Goal: Transaction & Acquisition: Book appointment/travel/reservation

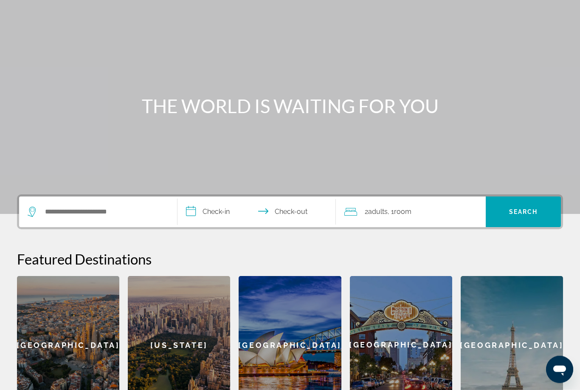
scroll to position [58, 0]
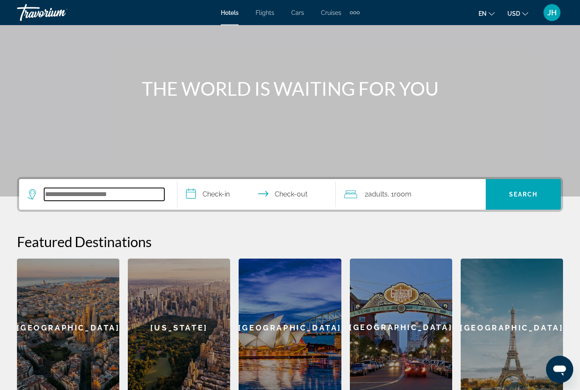
click at [125, 195] on input "Search widget" at bounding box center [104, 194] width 120 height 13
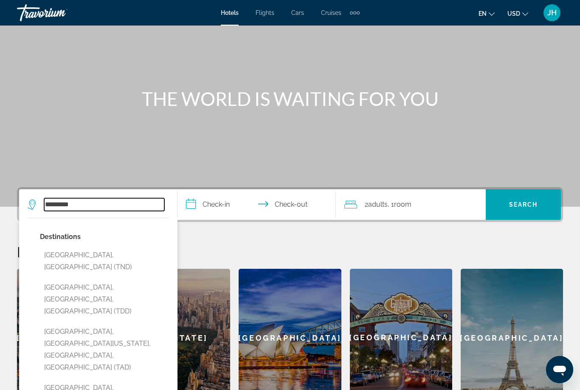
scroll to position [48, 0]
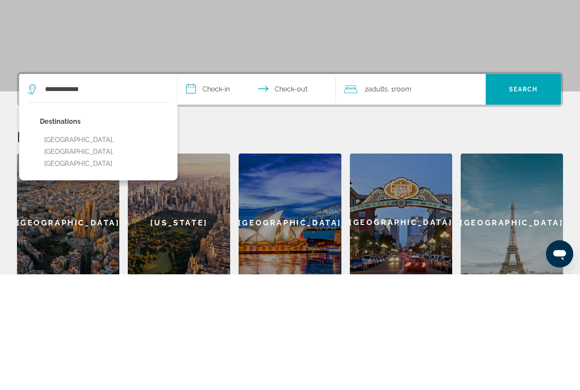
click at [123, 247] on button "[GEOGRAPHIC_DATA], [GEOGRAPHIC_DATA], [GEOGRAPHIC_DATA]" at bounding box center [104, 267] width 129 height 40
type input "**********"
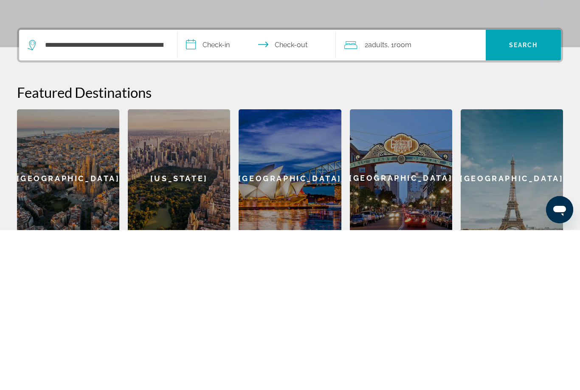
click at [231, 190] on input "**********" at bounding box center [259, 206] width 162 height 33
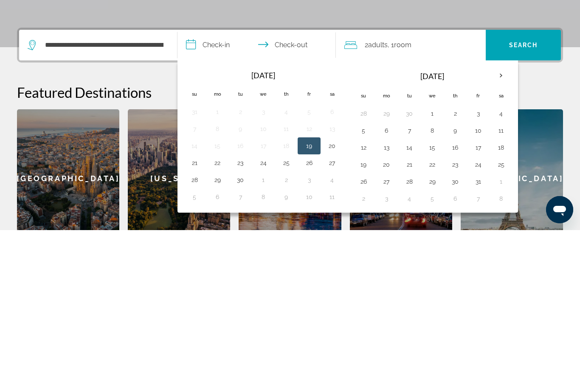
scroll to position [190, 0]
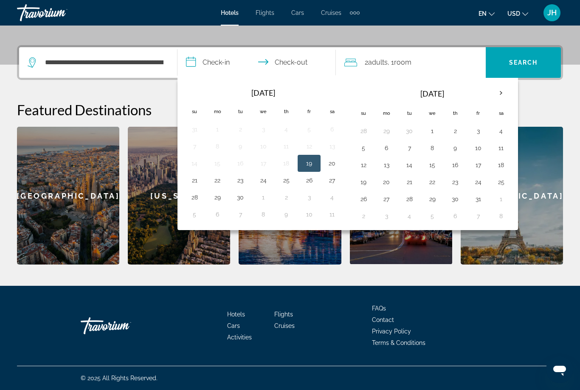
click at [508, 91] on th "Next month" at bounding box center [501, 93] width 23 height 19
click at [500, 91] on th "Next month" at bounding box center [501, 93] width 23 height 19
click at [390, 182] on button "22" at bounding box center [387, 182] width 14 height 12
click at [393, 199] on button "29" at bounding box center [387, 199] width 14 height 12
type input "**********"
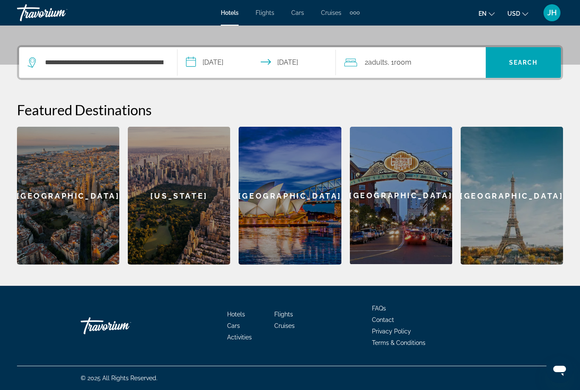
click at [407, 61] on span "Room" at bounding box center [402, 62] width 17 height 8
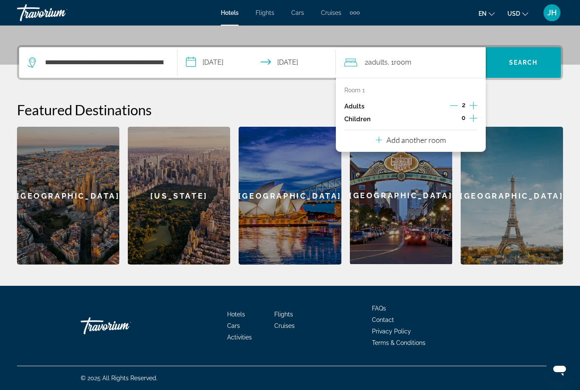
click at [474, 103] on icon "Increment adults" at bounding box center [474, 105] width 8 height 10
click at [473, 122] on button "Increment children" at bounding box center [474, 119] width 8 height 13
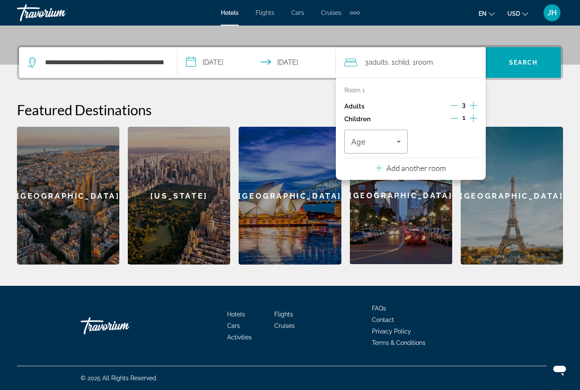
click at [402, 144] on icon "Travelers: 3 adults, 1 child" at bounding box center [399, 141] width 10 height 10
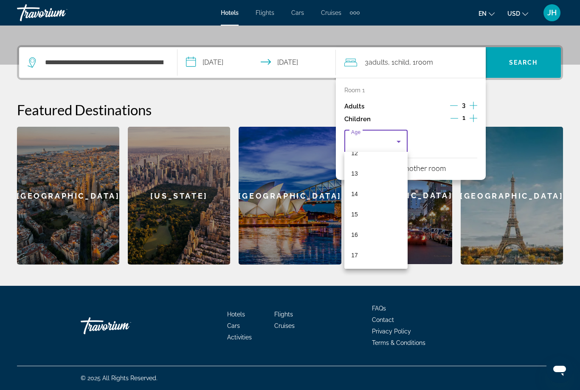
scroll to position [257, 0]
click at [372, 233] on mat-option "16" at bounding box center [376, 234] width 63 height 20
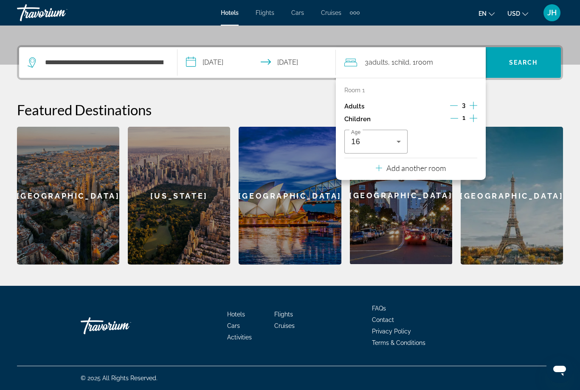
click at [416, 170] on div "Add another room" at bounding box center [411, 168] width 70 height 10
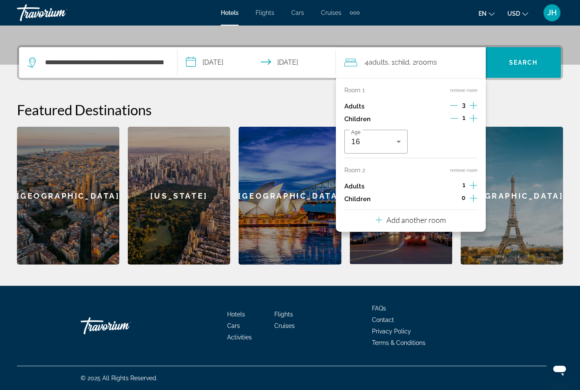
click at [473, 198] on icon "Increment children" at bounding box center [474, 198] width 8 height 10
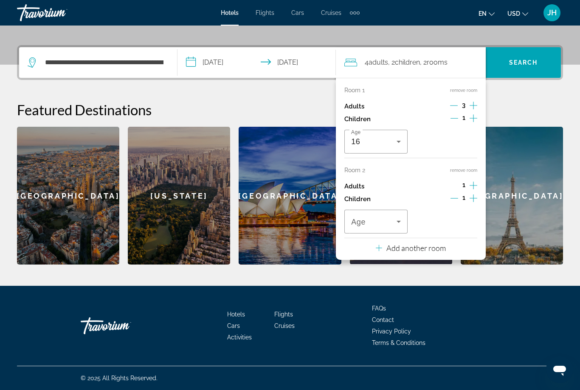
click at [400, 136] on icon "Travelers: 4 adults, 2 children" at bounding box center [399, 141] width 10 height 10
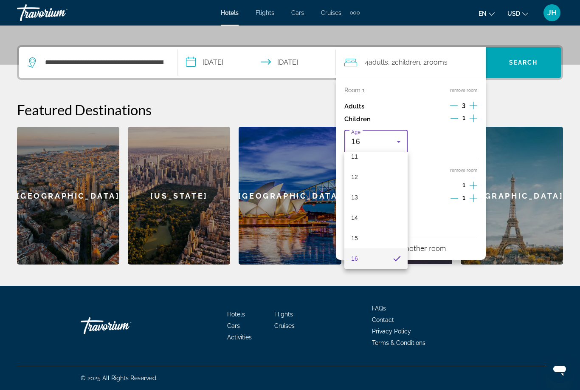
click at [436, 136] on div at bounding box center [290, 195] width 580 height 390
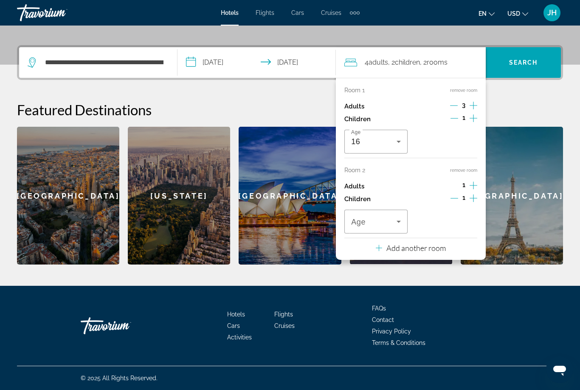
click at [454, 197] on icon "Decrement children" at bounding box center [455, 198] width 8 height 8
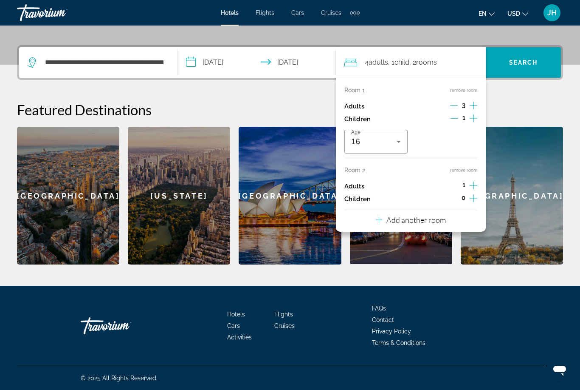
click at [452, 116] on icon "Decrement children" at bounding box center [455, 118] width 8 height 8
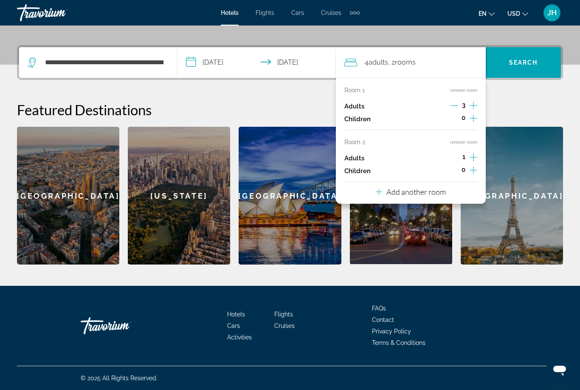
click at [475, 119] on icon "Increment children" at bounding box center [474, 118] width 8 height 10
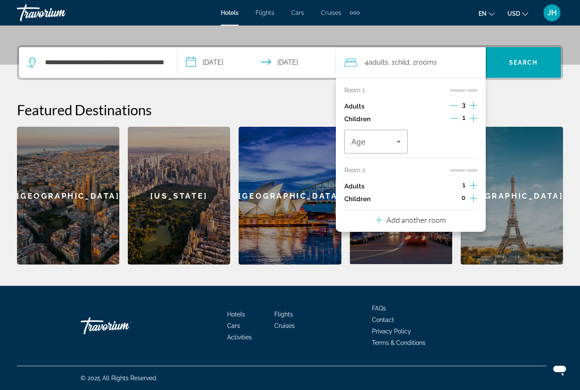
click at [454, 105] on icon "Decrement adults" at bounding box center [454, 106] width 8 height 8
click at [403, 144] on icon "Travelers: 3 adults, 1 child" at bounding box center [399, 141] width 10 height 10
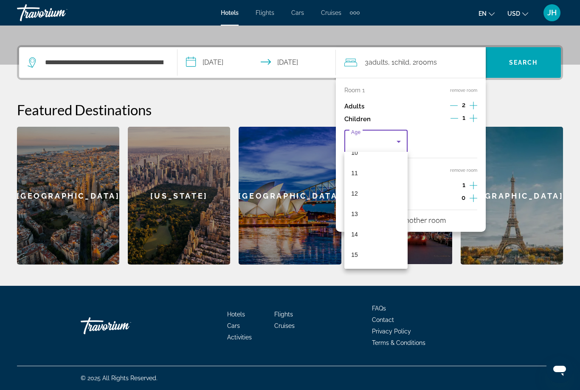
scroll to position [243, 0]
click at [376, 247] on mat-option "16" at bounding box center [376, 248] width 63 height 20
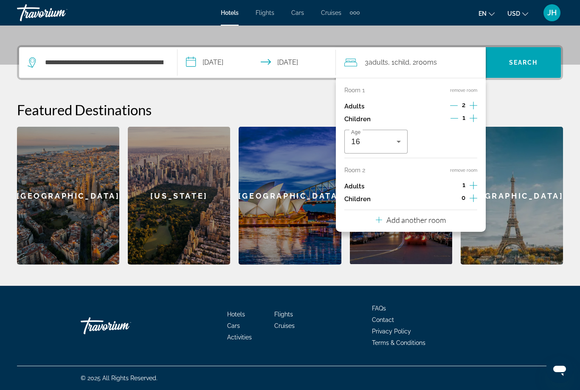
click at [474, 181] on icon "Increment adults" at bounding box center [474, 185] width 8 height 8
click at [521, 66] on span "Search" at bounding box center [523, 62] width 29 height 7
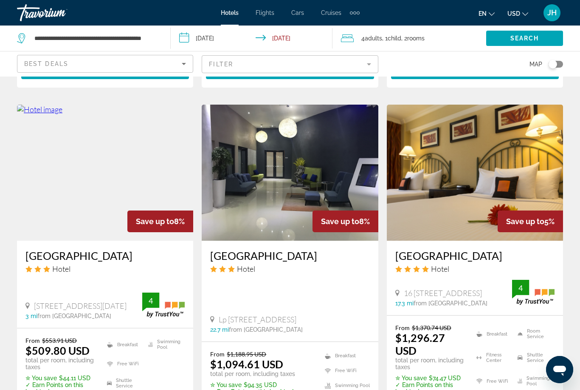
scroll to position [1047, 0]
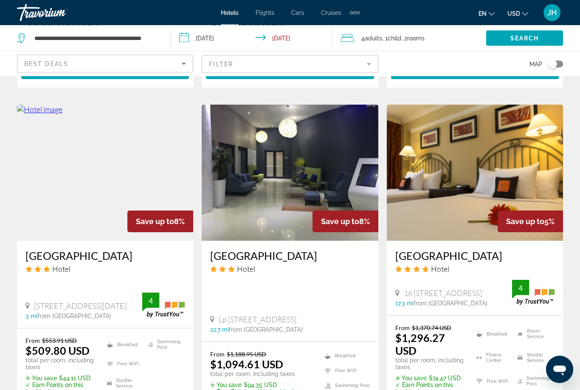
click at [334, 199] on img "Main content" at bounding box center [290, 173] width 176 height 136
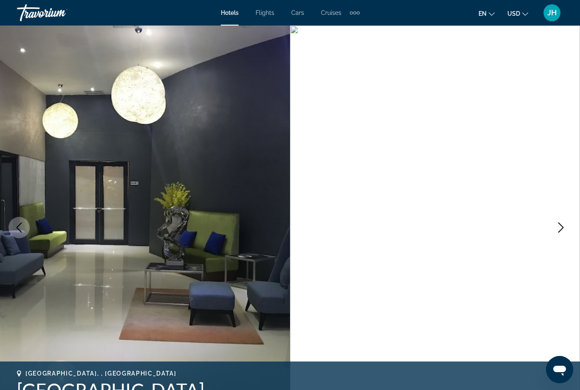
click at [560, 229] on icon "Next image" at bounding box center [561, 227] width 10 height 10
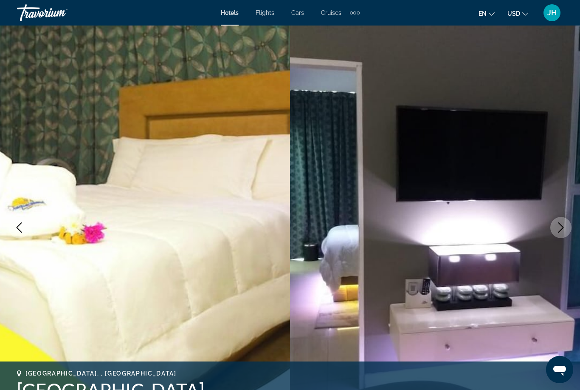
click at [553, 228] on button "Next image" at bounding box center [561, 227] width 21 height 21
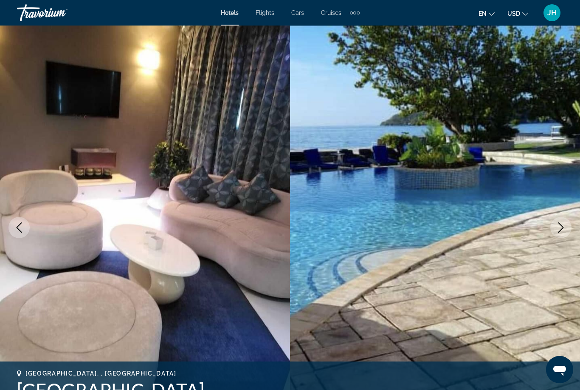
click at [558, 224] on icon "Next image" at bounding box center [561, 227] width 10 height 10
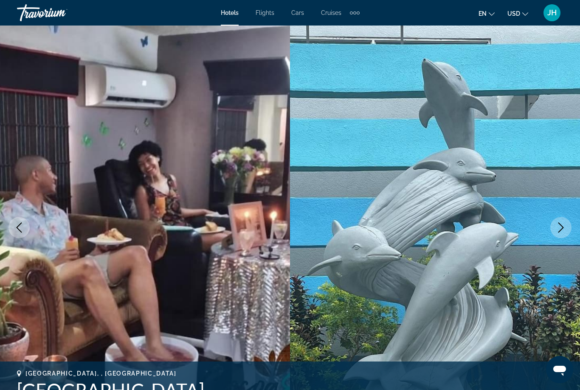
click at [552, 224] on button "Next image" at bounding box center [561, 227] width 21 height 21
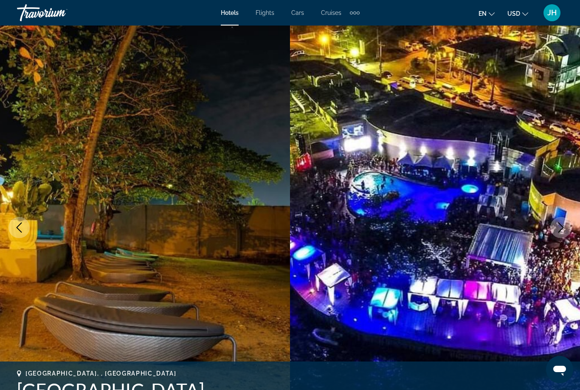
click at [552, 221] on img "Main content" at bounding box center [435, 227] width 290 height 404
click at [554, 224] on button "Next image" at bounding box center [561, 227] width 21 height 21
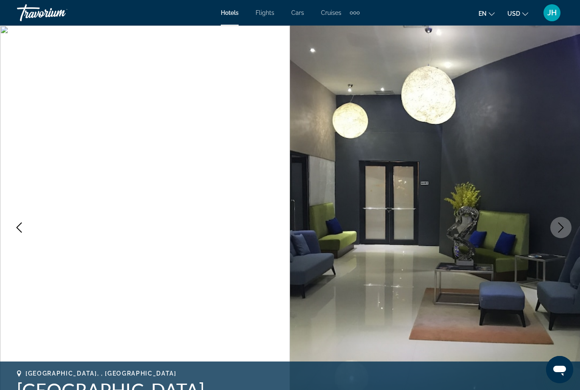
click at [552, 226] on button "Next image" at bounding box center [561, 227] width 21 height 21
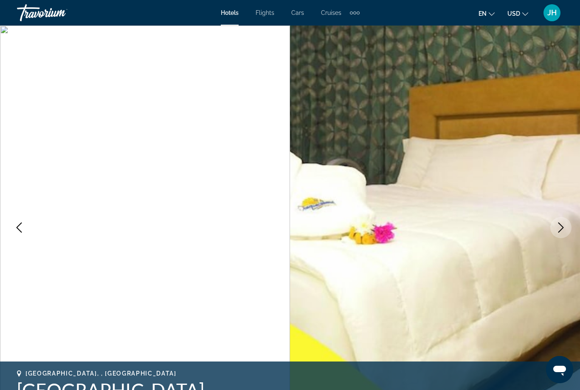
click at [552, 223] on button "Next image" at bounding box center [561, 227] width 21 height 21
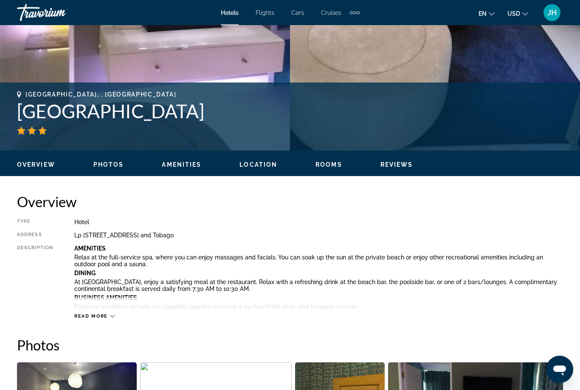
scroll to position [296, 0]
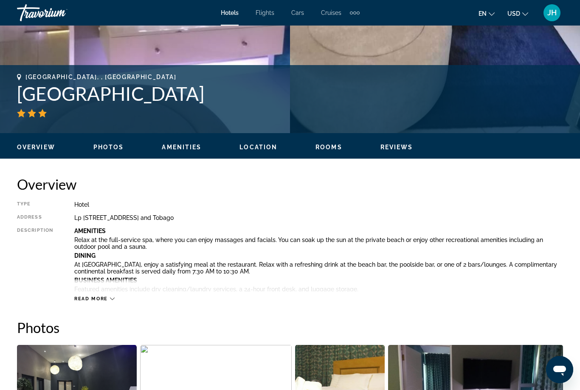
click at [114, 297] on icon "Main content" at bounding box center [112, 298] width 5 height 5
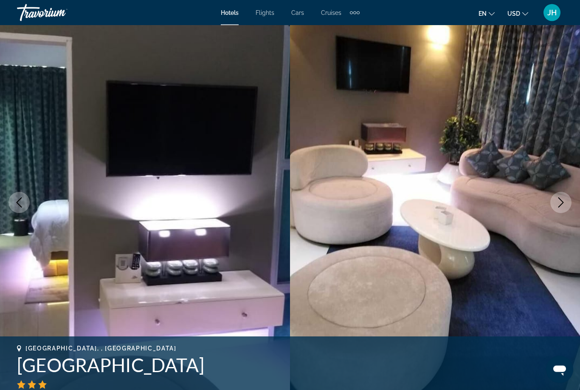
scroll to position [0, 0]
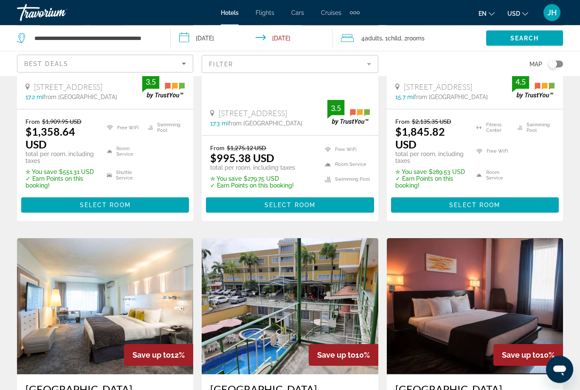
scroll to position [209, 0]
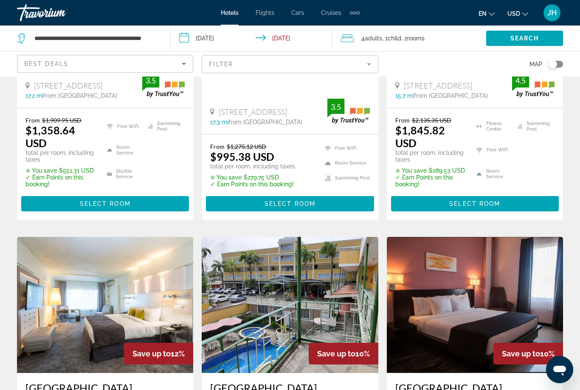
click at [482, 205] on span "Select Room" at bounding box center [475, 203] width 51 height 7
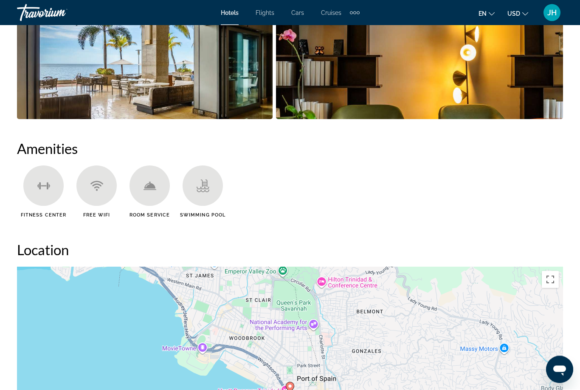
scroll to position [724, 0]
click at [269, 15] on span "Flights" at bounding box center [265, 12] width 19 height 7
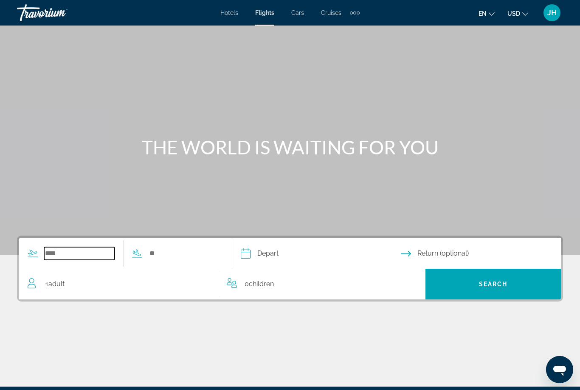
click at [89, 253] on input "Search widget" at bounding box center [79, 253] width 71 height 13
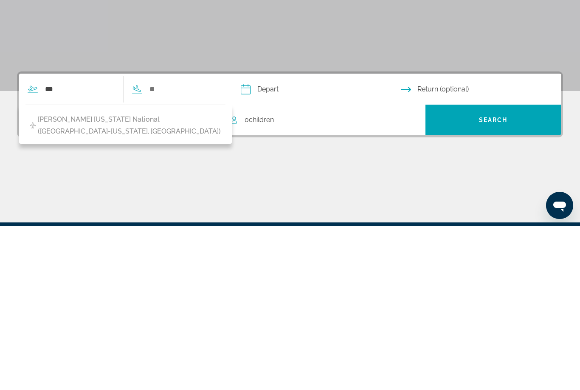
click at [169, 277] on span "[PERSON_NAME] [US_STATE] National ([GEOGRAPHIC_DATA]-[US_STATE], [GEOGRAPHIC_DA…" at bounding box center [130, 289] width 184 height 24
type input "**********"
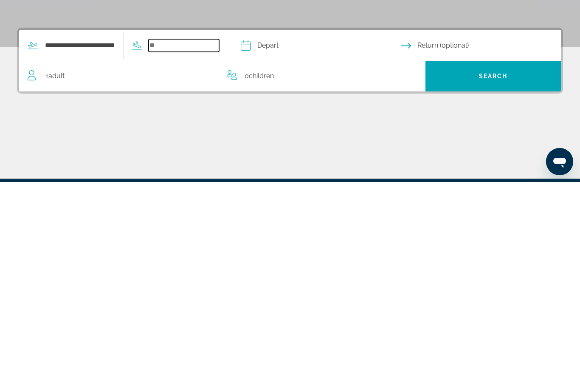
click at [200, 247] on input "Search widget" at bounding box center [184, 253] width 71 height 13
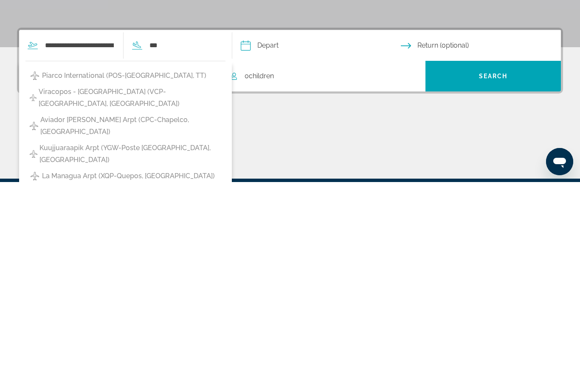
click at [122, 277] on span "Piarco International (POS-[GEOGRAPHIC_DATA], TT)" at bounding box center [124, 283] width 164 height 12
type input "**********"
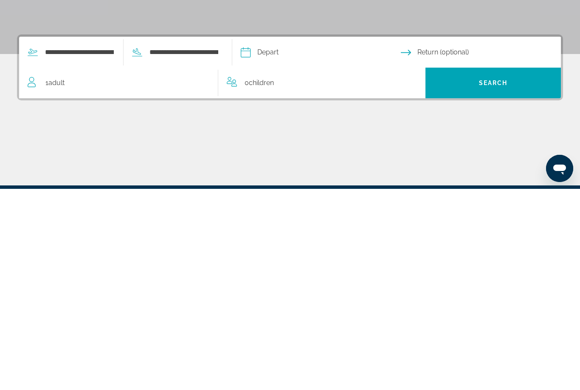
click at [302, 238] on input "Depart date" at bounding box center [321, 254] width 164 height 33
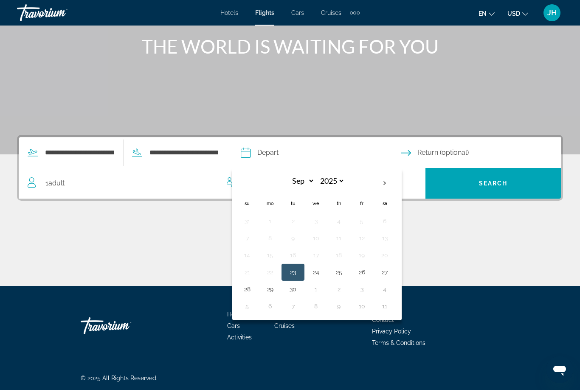
click at [396, 183] on th "Next month" at bounding box center [385, 183] width 23 height 19
click at [396, 181] on th "Next month" at bounding box center [385, 183] width 23 height 19
select select "**"
click at [277, 270] on button "22" at bounding box center [270, 272] width 14 height 12
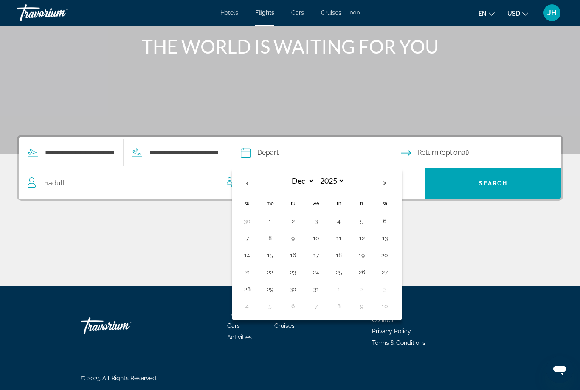
type input "**********"
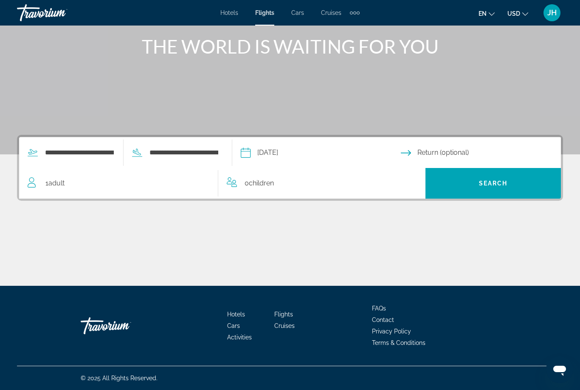
click at [481, 154] on input "Return date" at bounding box center [483, 153] width 164 height 33
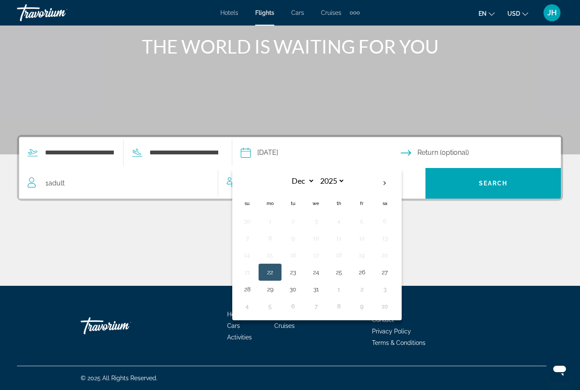
click at [277, 287] on button "29" at bounding box center [270, 289] width 14 height 12
type input "**********"
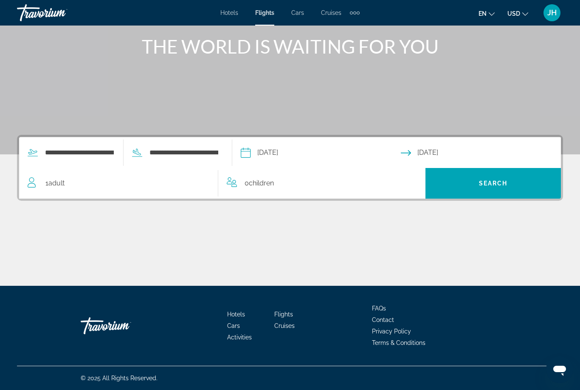
click at [76, 182] on div "1 Adult Adults" at bounding box center [123, 183] width 190 height 12
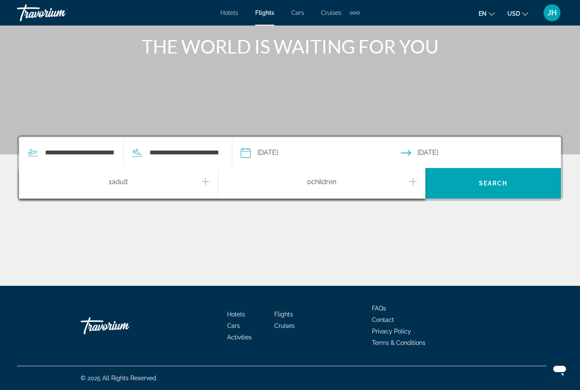
click at [204, 182] on icon "Increment adults" at bounding box center [206, 181] width 8 height 10
click at [204, 181] on icon "Increment adults" at bounding box center [206, 181] width 8 height 10
click at [415, 183] on icon "Increment children" at bounding box center [414, 181] width 8 height 10
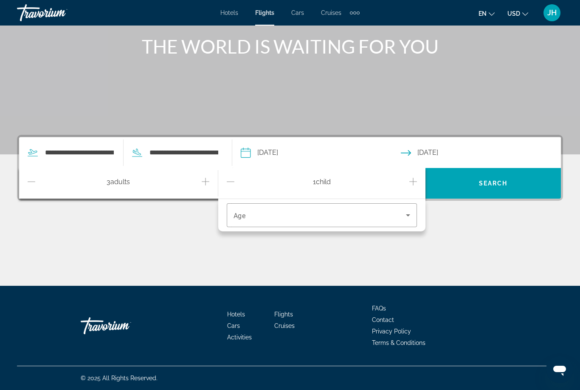
click at [411, 218] on icon "Travelers: 3 adults, 1 child" at bounding box center [408, 215] width 10 height 10
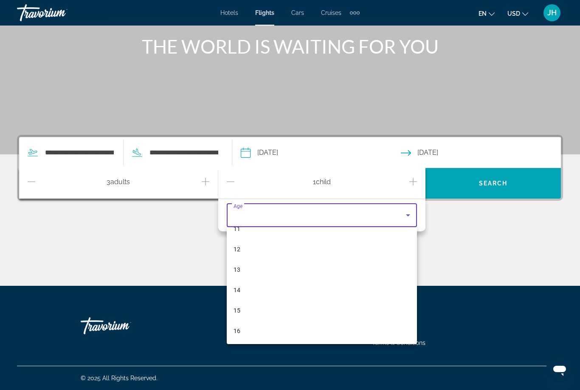
scroll to position [239, 0]
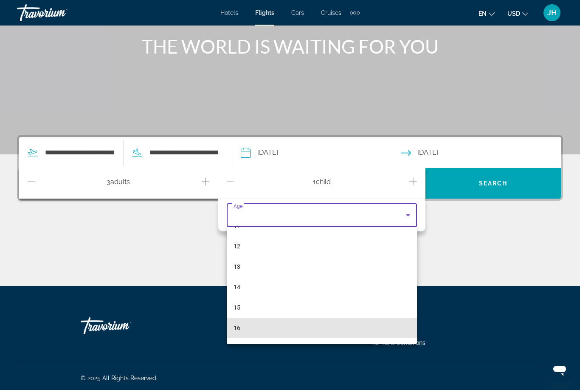
click at [264, 330] on mat-option "16" at bounding box center [322, 327] width 191 height 20
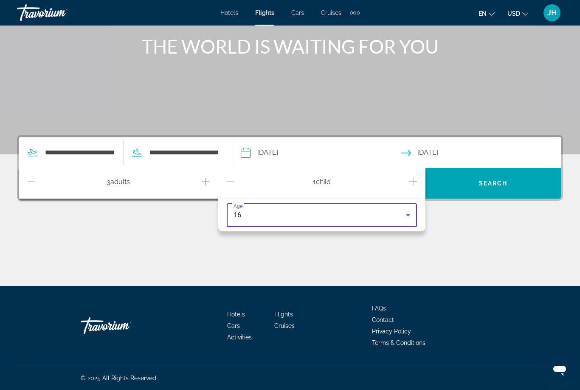
click at [487, 184] on span "Search" at bounding box center [493, 183] width 29 height 7
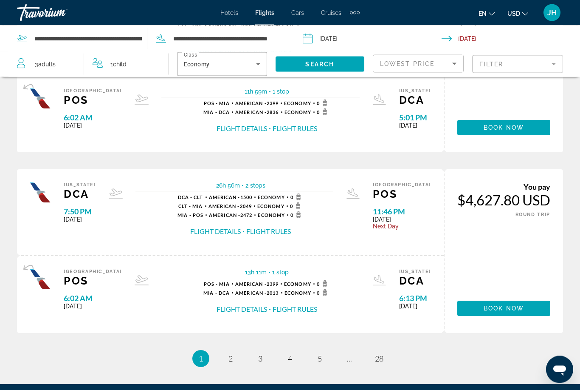
scroll to position [805, 0]
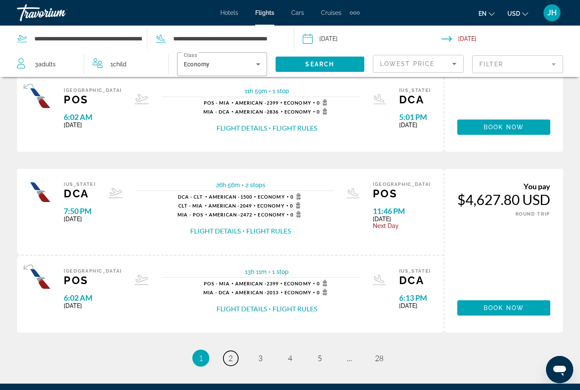
click at [229, 353] on span "2" at bounding box center [231, 357] width 4 height 9
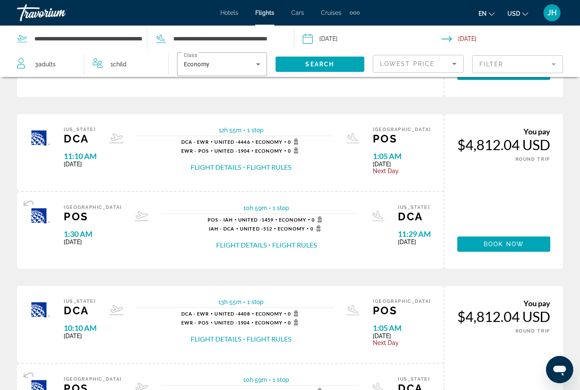
scroll to position [354, 0]
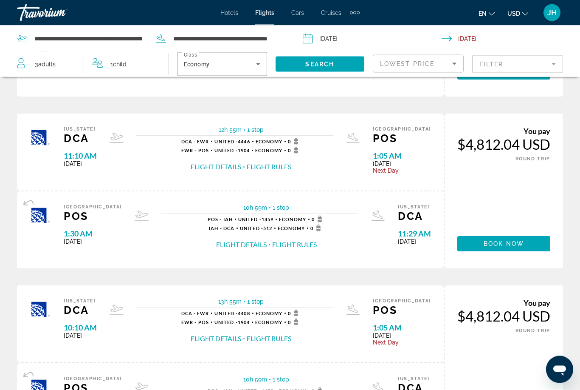
click at [59, 13] on div "Travorium" at bounding box center [59, 13] width 85 height 22
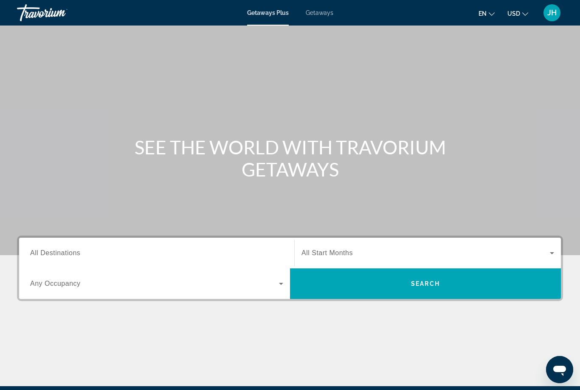
click at [70, 249] on span "All Destinations" at bounding box center [55, 252] width 50 height 7
click at [70, 249] on input "Destination All Destinations" at bounding box center [156, 253] width 253 height 10
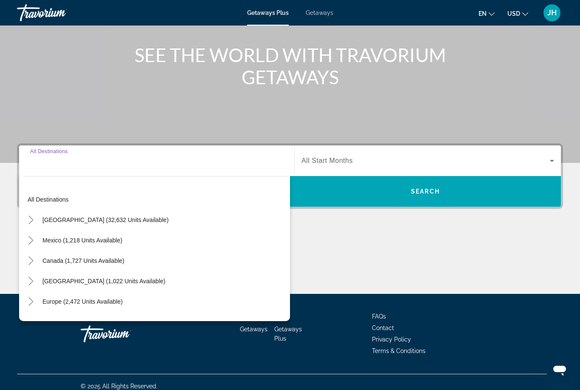
scroll to position [100, 0]
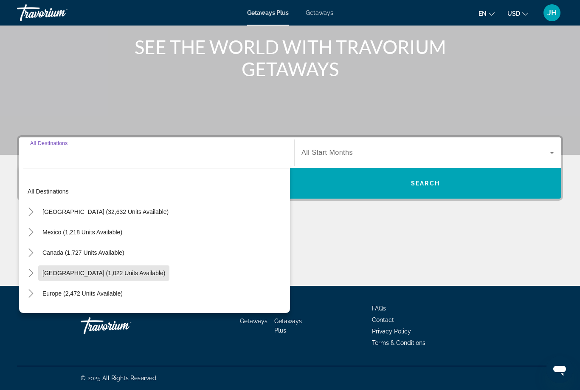
click at [165, 272] on span "Caribbean & Atlantic Islands (1,022 units available)" at bounding box center [103, 272] width 123 height 7
type input "**********"
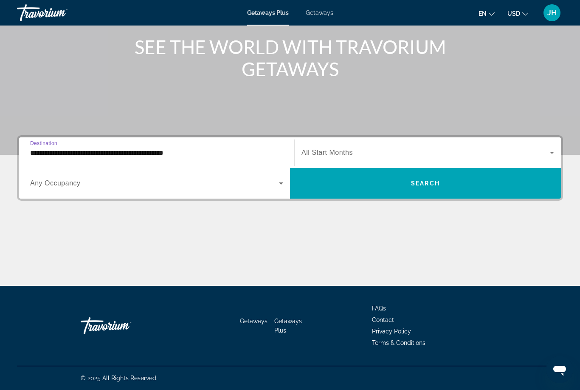
click at [280, 181] on icon "Search widget" at bounding box center [281, 183] width 10 height 10
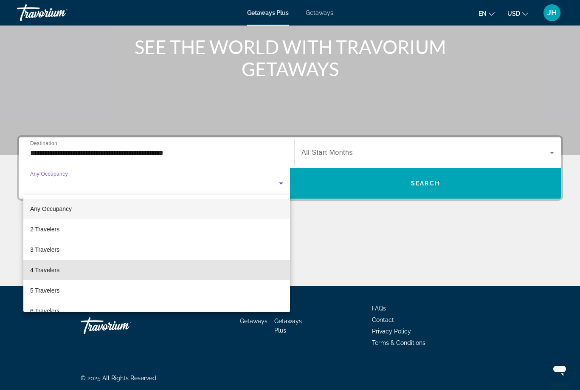
click at [77, 269] on mat-option "4 Travelers" at bounding box center [156, 270] width 267 height 20
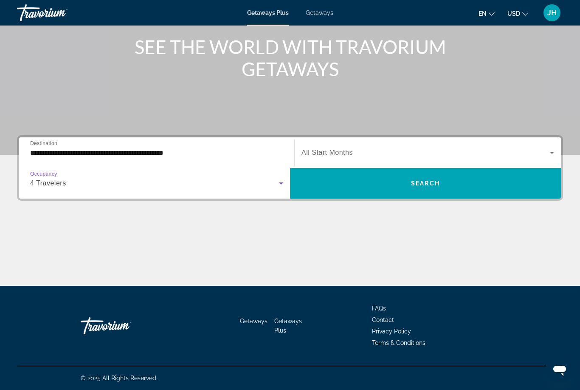
click at [371, 187] on span "Search widget" at bounding box center [425, 183] width 271 height 20
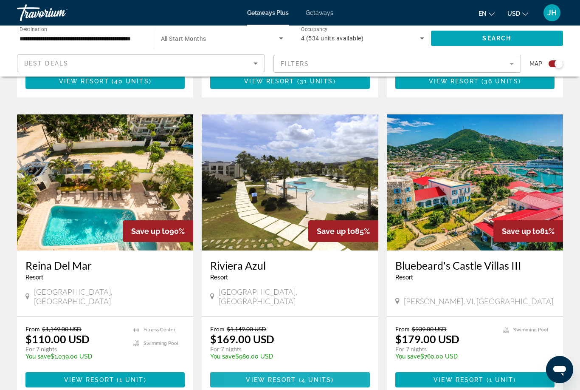
scroll to position [1168, 0]
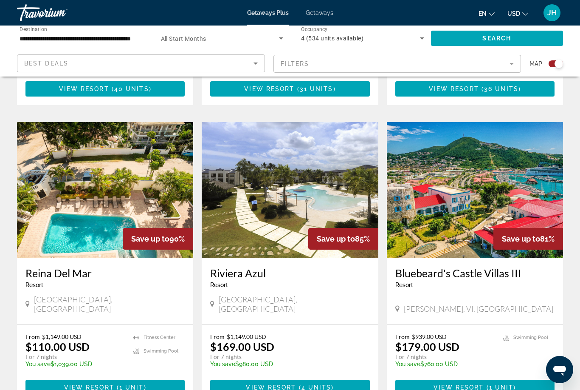
click at [424, 171] on img "Main content" at bounding box center [475, 190] width 176 height 136
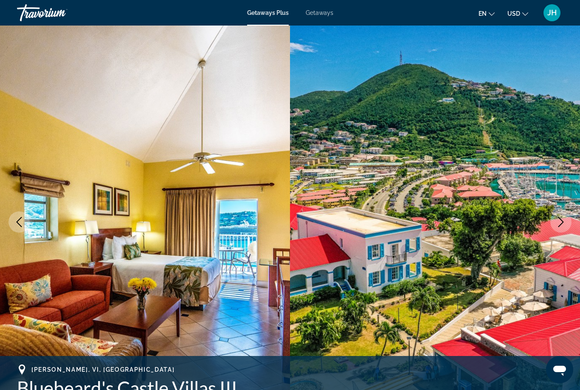
scroll to position [3, 0]
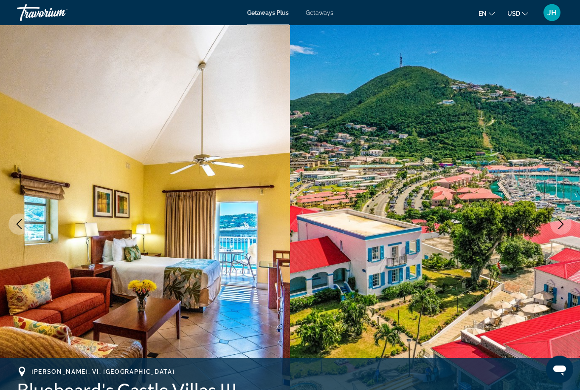
click at [560, 221] on icon "Next image" at bounding box center [562, 224] width 6 height 10
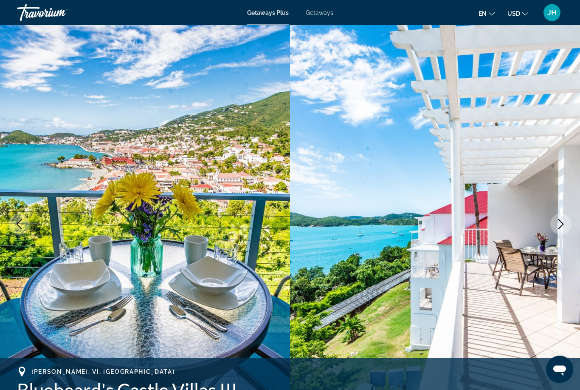
click at [550, 218] on img "Main content" at bounding box center [435, 225] width 290 height 404
click at [561, 231] on button "Next image" at bounding box center [561, 224] width 21 height 21
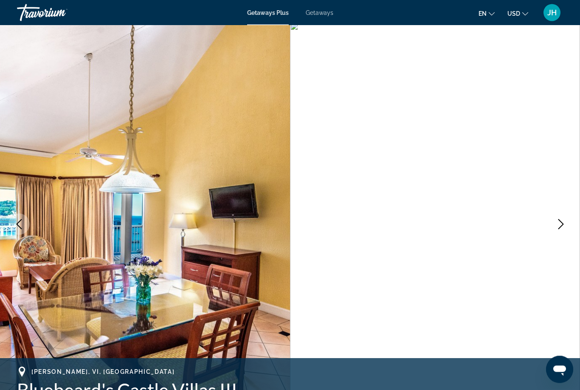
click at [567, 221] on button "Next image" at bounding box center [561, 224] width 21 height 21
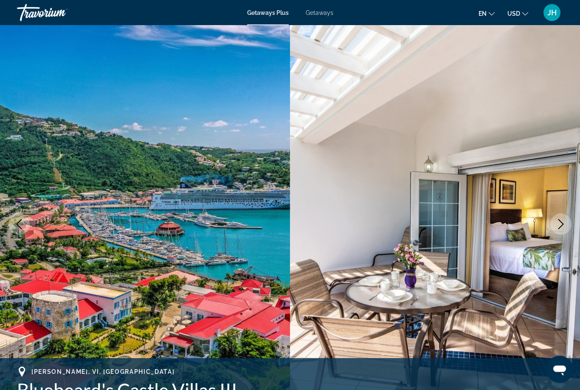
click at [555, 225] on button "Next image" at bounding box center [561, 224] width 21 height 21
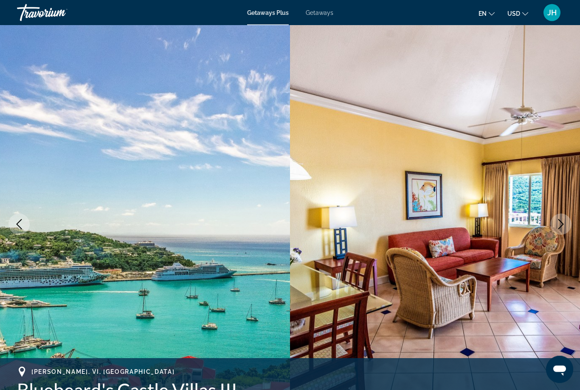
click at [557, 222] on icon "Next image" at bounding box center [561, 224] width 10 height 10
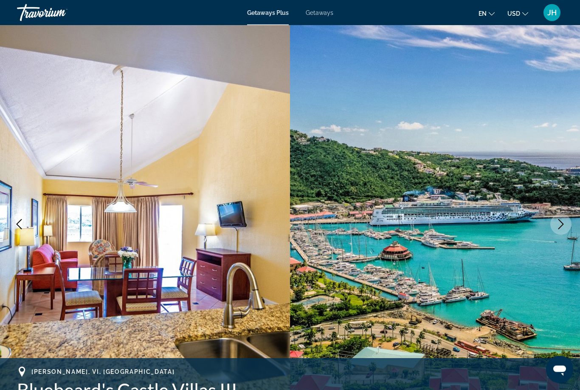
click at [566, 234] on img "Main content" at bounding box center [435, 225] width 290 height 404
click at [558, 215] on button "Next image" at bounding box center [561, 224] width 21 height 21
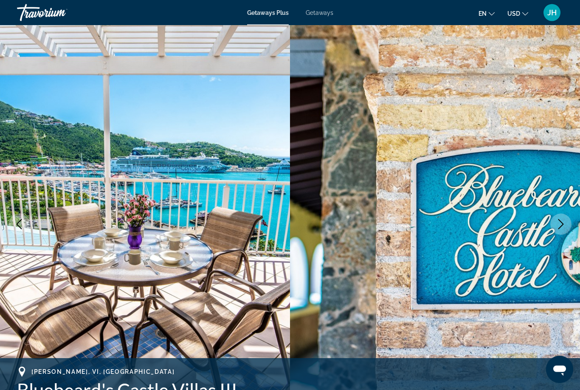
click at [556, 205] on img "Main content" at bounding box center [435, 225] width 290 height 404
click at [564, 218] on button "Next image" at bounding box center [561, 224] width 21 height 21
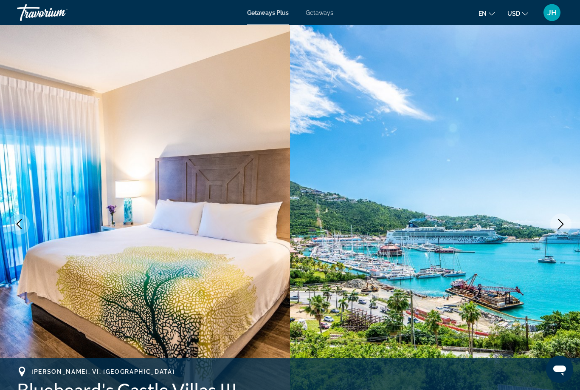
click at [550, 233] on img "Main content" at bounding box center [435, 225] width 290 height 404
click at [561, 221] on icon "Next image" at bounding box center [561, 224] width 10 height 10
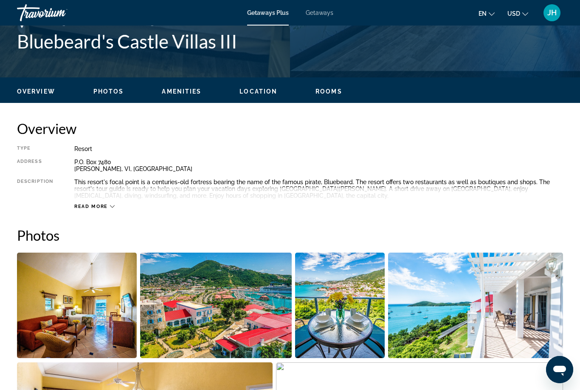
scroll to position [368, 0]
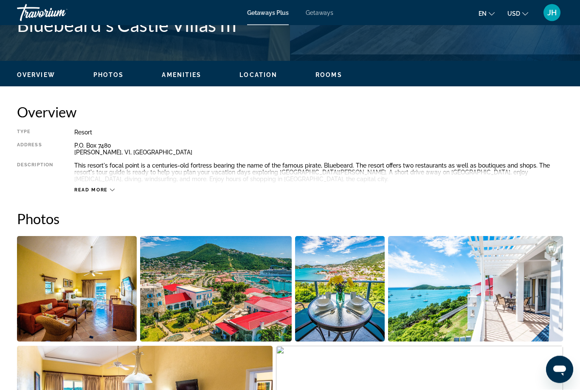
click at [105, 192] on span "Read more" at bounding box center [91, 190] width 34 height 6
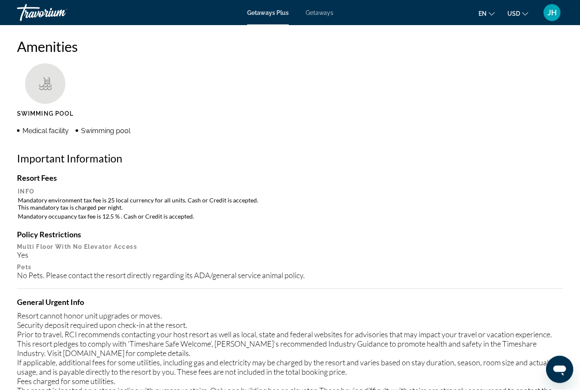
scroll to position [803, 0]
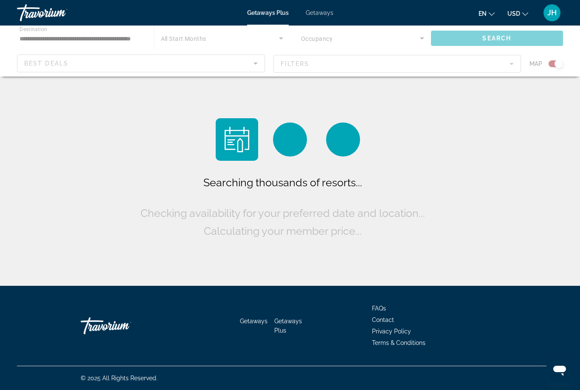
scroll to position [27, 0]
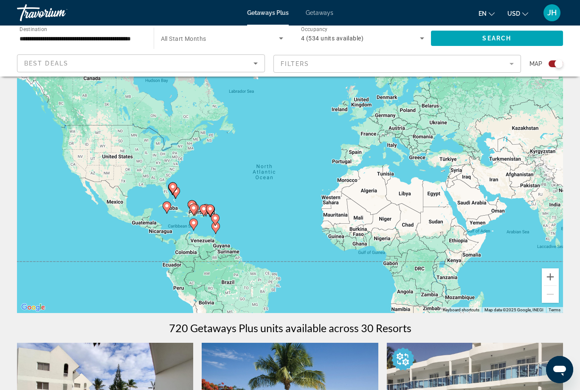
click at [116, 35] on input "**********" at bounding box center [81, 39] width 123 height 10
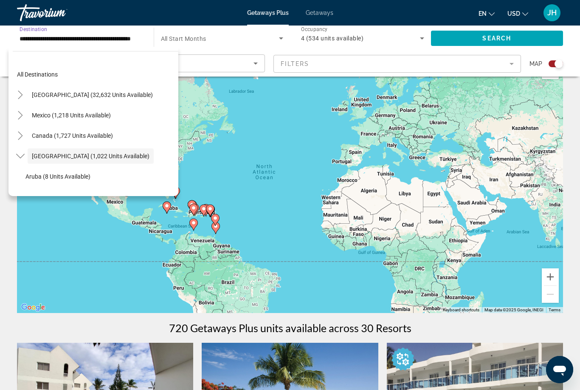
scroll to position [30, 0]
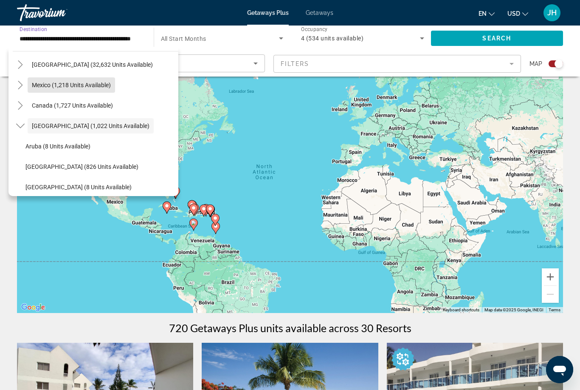
click at [48, 89] on span "Search widget" at bounding box center [72, 85] width 88 height 20
type input "**********"
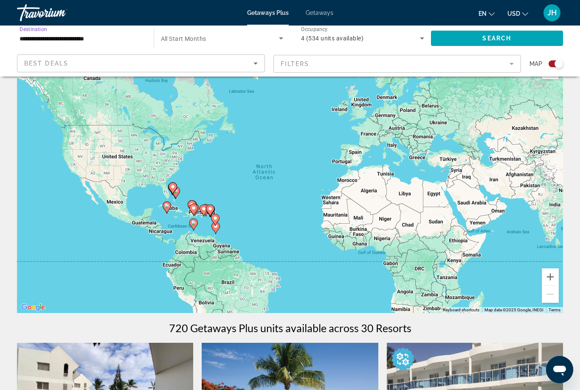
click at [457, 43] on span "Search widget" at bounding box center [497, 38] width 133 height 20
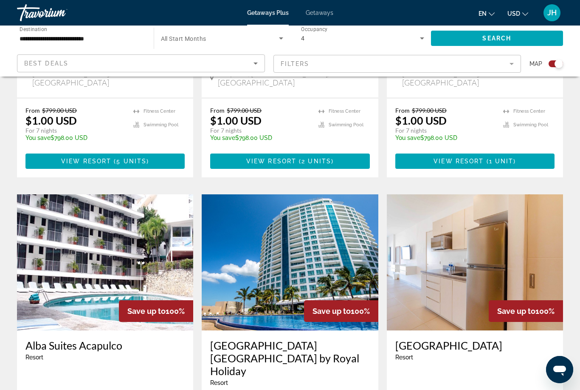
scroll to position [478, 0]
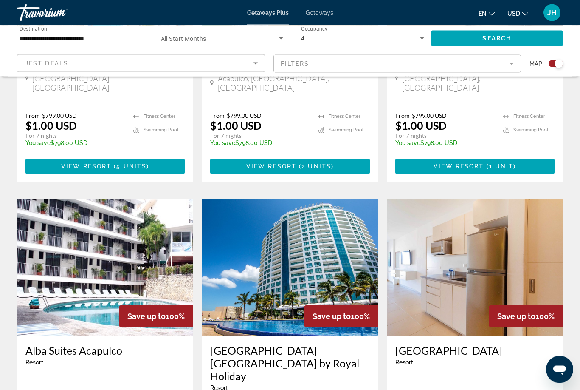
click at [317, 63] on mat-form-field "Filters" at bounding box center [398, 64] width 248 height 18
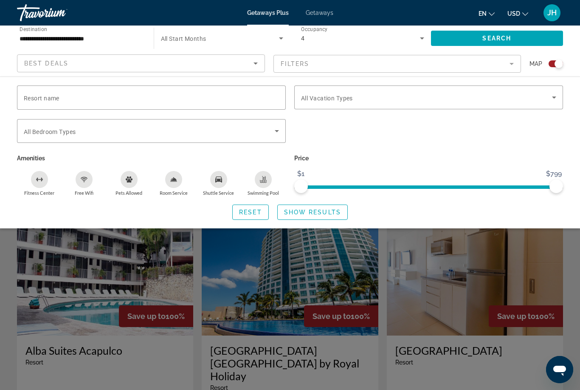
click at [319, 94] on span "Search widget" at bounding box center [426, 97] width 251 height 10
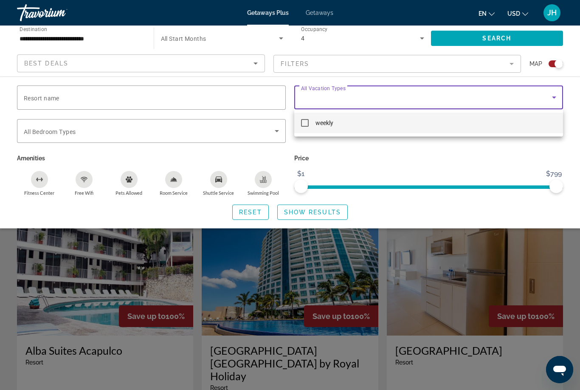
click at [355, 158] on div at bounding box center [290, 195] width 580 height 390
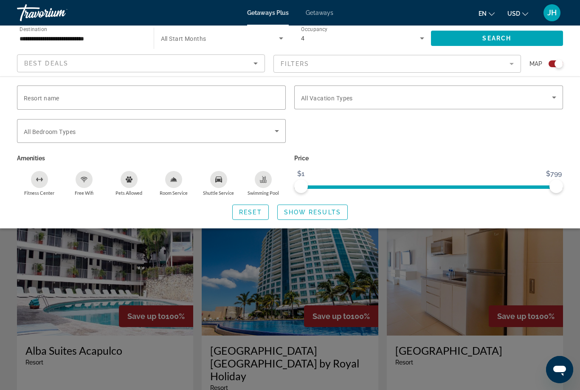
click at [283, 263] on div "Search widget" at bounding box center [290, 258] width 580 height 262
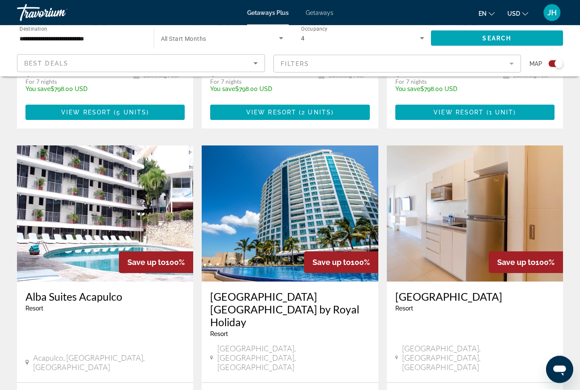
scroll to position [533, 0]
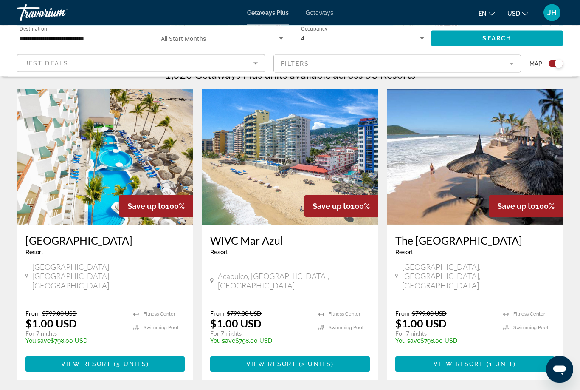
click at [114, 193] on img "Main content" at bounding box center [105, 158] width 176 height 136
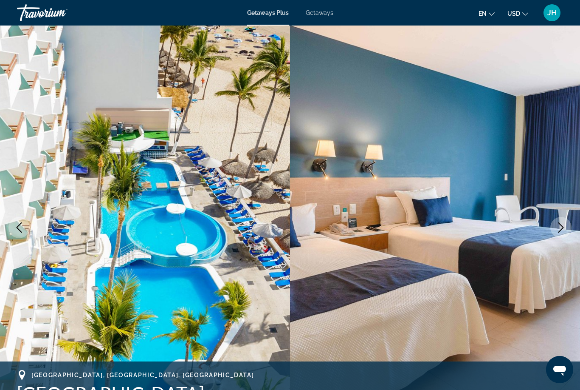
scroll to position [5, 0]
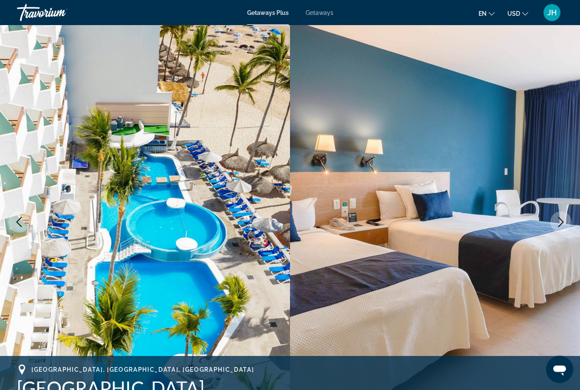
click at [23, 224] on icon "Previous image" at bounding box center [19, 222] width 10 height 10
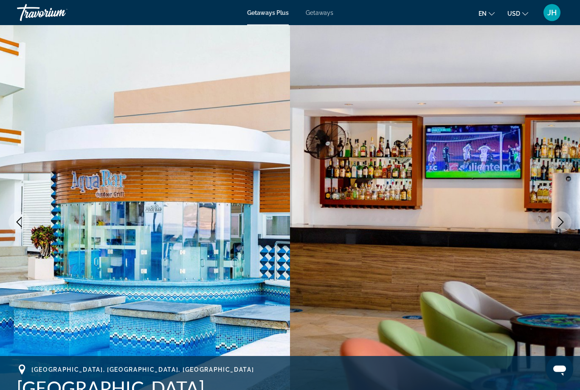
click at [25, 223] on button "Previous image" at bounding box center [18, 222] width 21 height 21
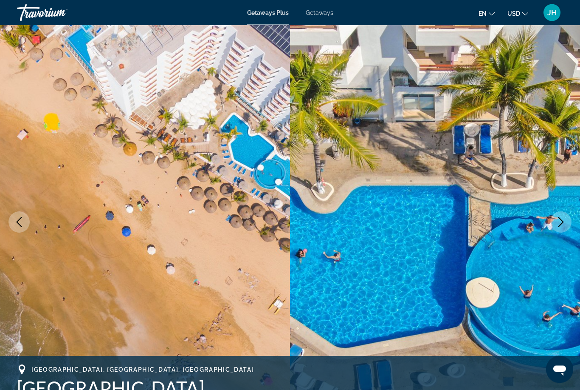
scroll to position [6, 0]
click at [31, 223] on img "Main content" at bounding box center [145, 222] width 290 height 404
click at [29, 223] on button "Previous image" at bounding box center [18, 221] width 21 height 21
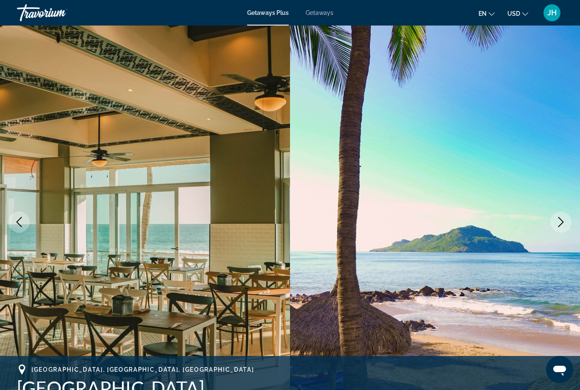
click at [27, 223] on button "Previous image" at bounding box center [18, 221] width 21 height 21
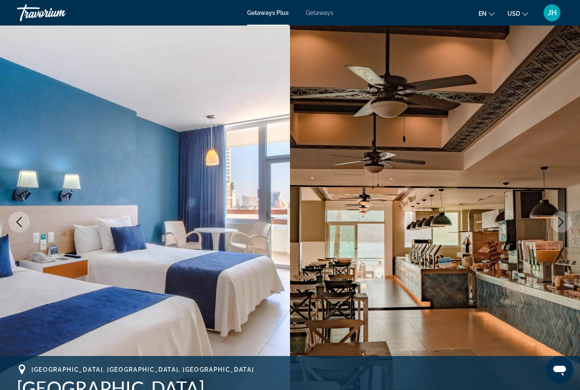
click at [23, 232] on img "Main content" at bounding box center [145, 222] width 290 height 404
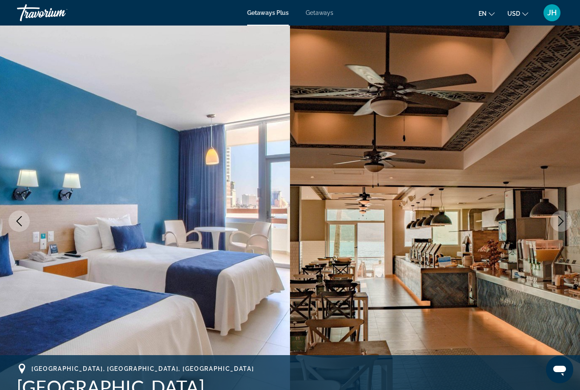
click at [46, 16] on div "Travorium" at bounding box center [59, 13] width 85 height 22
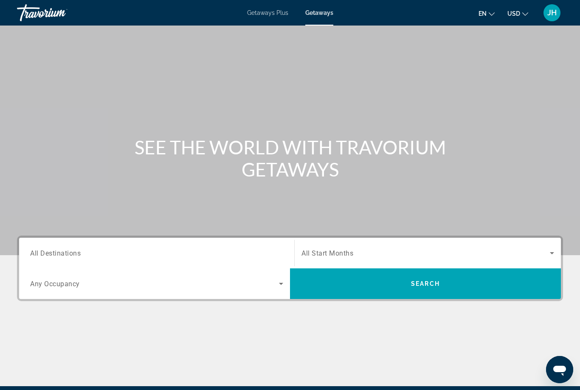
click at [56, 254] on span "All Destinations" at bounding box center [55, 253] width 51 height 8
click at [56, 254] on input "Destination All Destinations" at bounding box center [156, 253] width 253 height 10
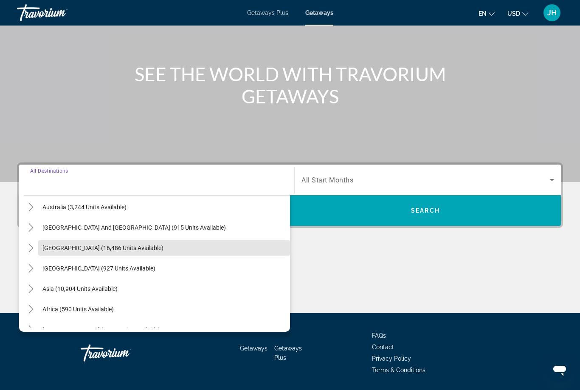
scroll to position [121, 0]
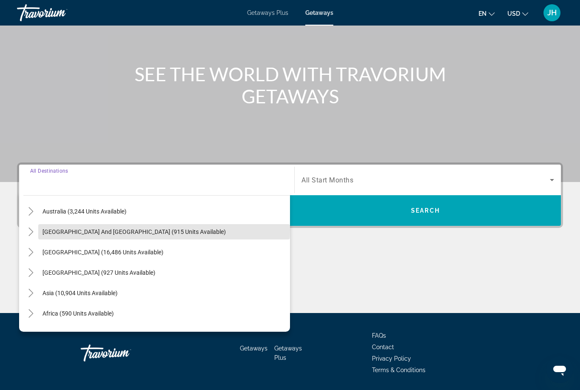
click at [65, 231] on span "South Pacific and Oceania (915 units available)" at bounding box center [134, 231] width 184 height 7
type input "**********"
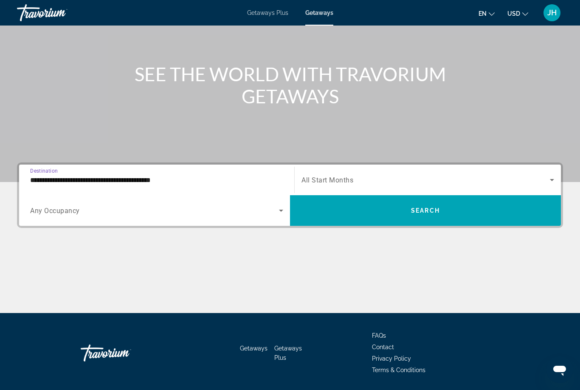
click at [332, 212] on span "Search widget" at bounding box center [425, 210] width 271 height 20
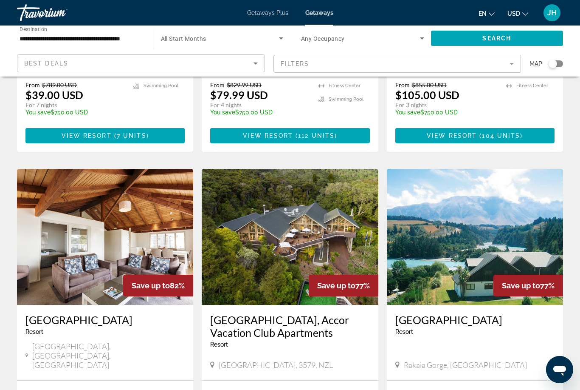
scroll to position [572, 0]
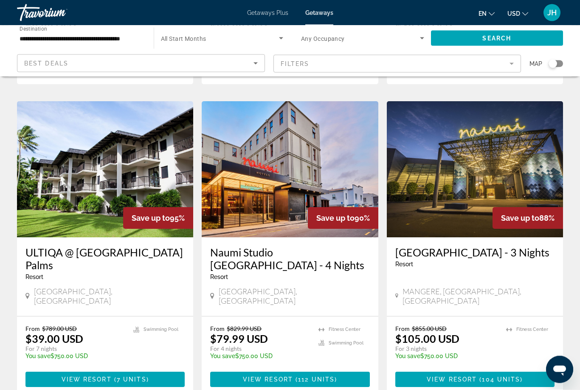
click at [73, 202] on img "Main content" at bounding box center [105, 170] width 176 height 136
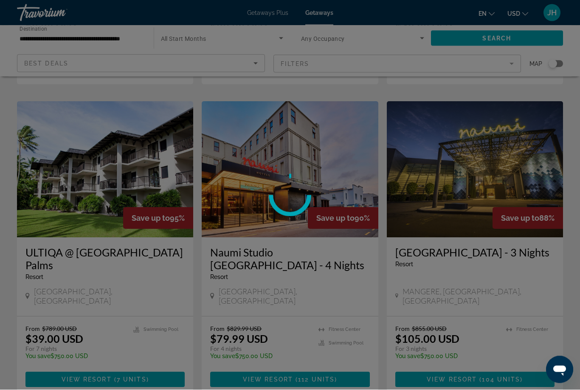
scroll to position [316, 0]
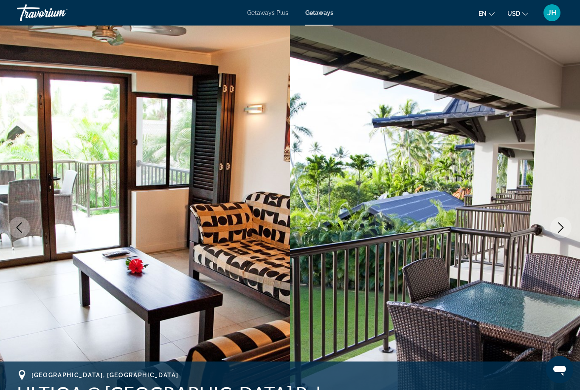
click at [21, 223] on icon "Previous image" at bounding box center [20, 227] width 6 height 10
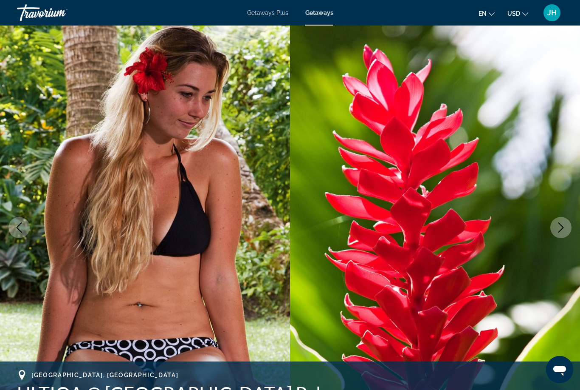
click at [26, 229] on button "Previous image" at bounding box center [18, 227] width 21 height 21
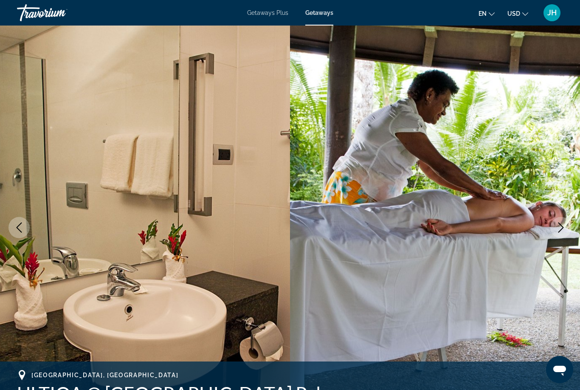
click at [17, 231] on icon "Previous image" at bounding box center [19, 227] width 10 height 10
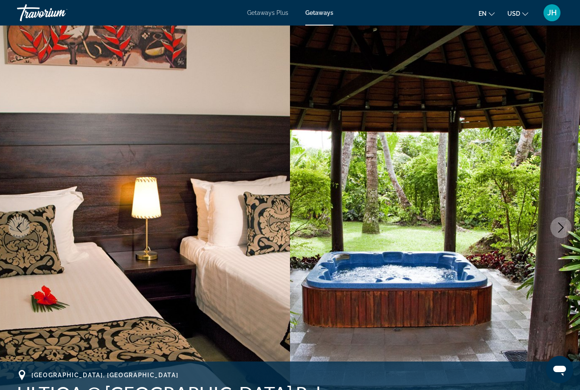
click at [21, 232] on button "Previous image" at bounding box center [18, 227] width 21 height 21
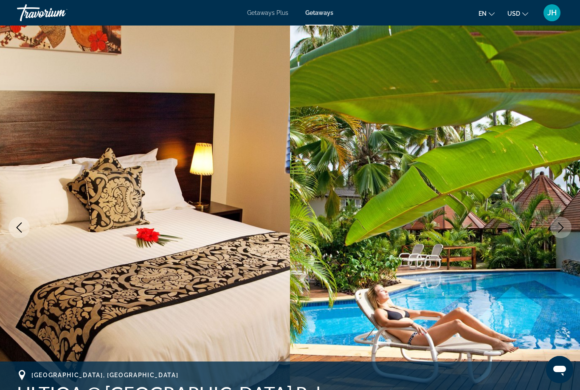
click at [22, 235] on button "Previous image" at bounding box center [18, 227] width 21 height 21
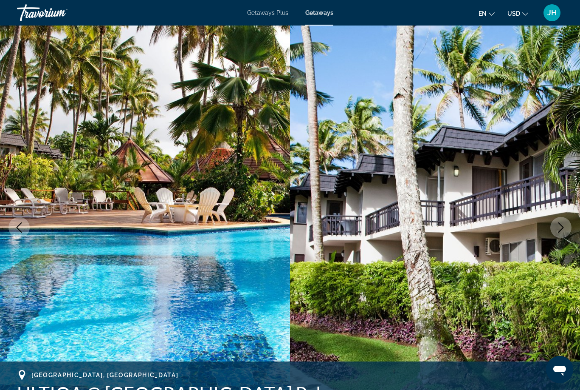
click at [22, 235] on button "Previous image" at bounding box center [18, 227] width 21 height 21
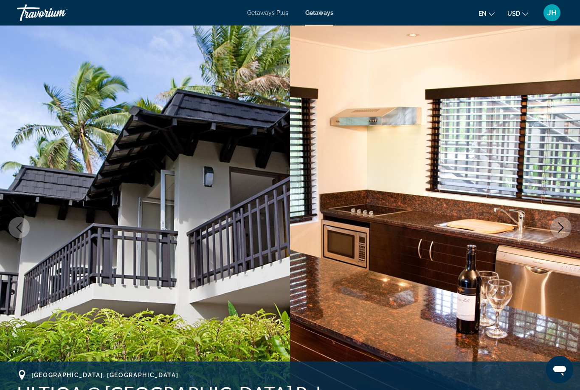
click at [22, 228] on icon "Previous image" at bounding box center [19, 227] width 10 height 10
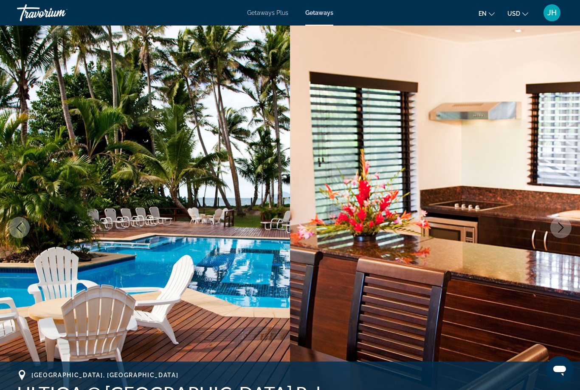
click at [23, 230] on icon "Previous image" at bounding box center [19, 227] width 10 height 10
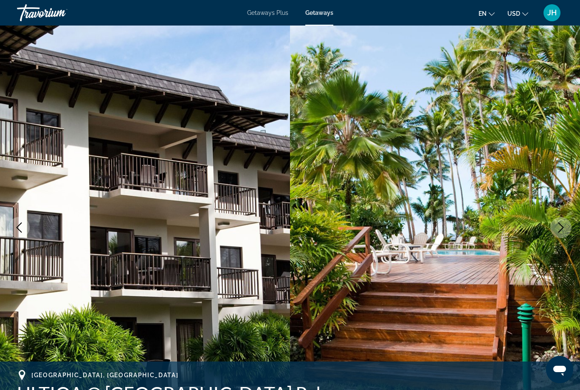
click at [22, 229] on icon "Previous image" at bounding box center [19, 227] width 10 height 10
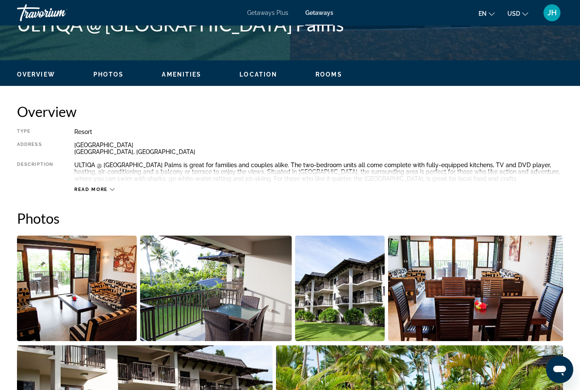
scroll to position [375, 0]
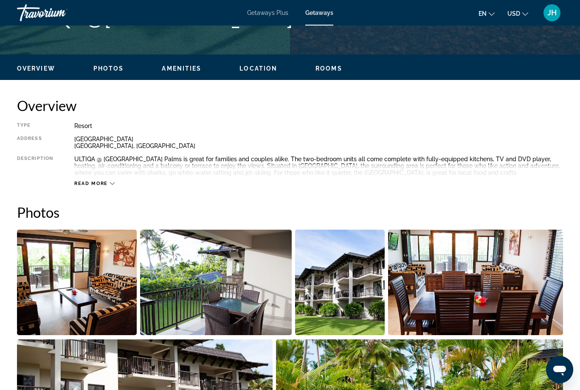
click at [76, 185] on span "Read more" at bounding box center [91, 184] width 34 height 6
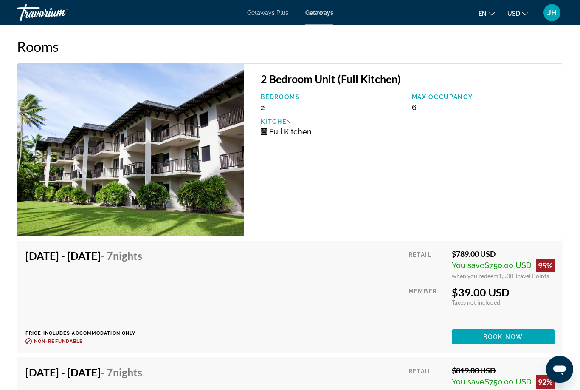
scroll to position [1603, 0]
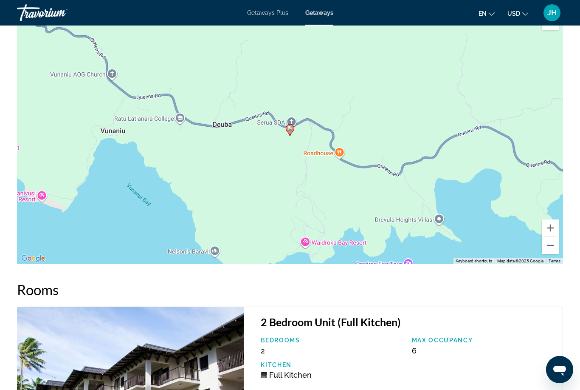
scroll to position [27, 0]
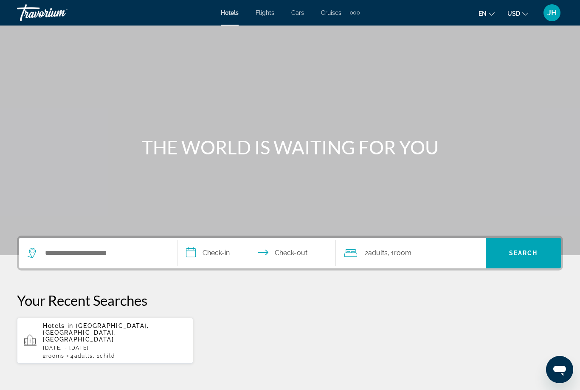
click at [274, 14] on span "Flights" at bounding box center [265, 12] width 19 height 7
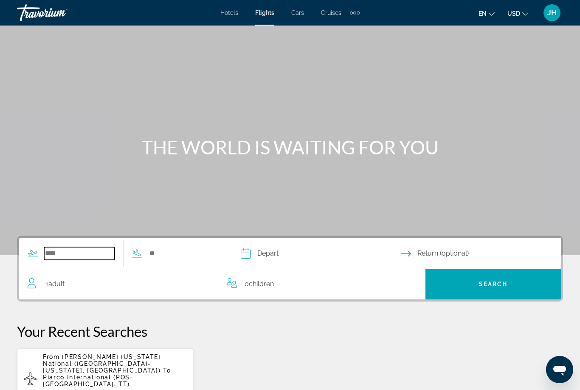
click at [76, 248] on input "Search widget" at bounding box center [79, 253] width 71 height 13
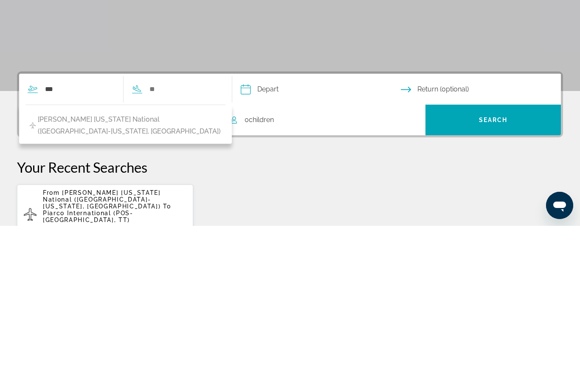
click at [83, 277] on span "[PERSON_NAME] [US_STATE] National ([GEOGRAPHIC_DATA]-[US_STATE], [GEOGRAPHIC_DA…" at bounding box center [130, 289] width 184 height 24
type input "**********"
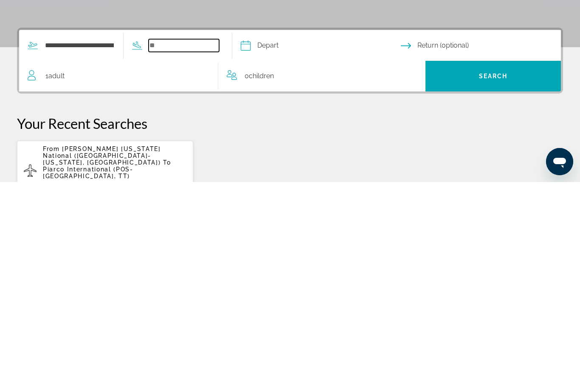
click at [173, 247] on input "Search widget" at bounding box center [184, 253] width 71 height 13
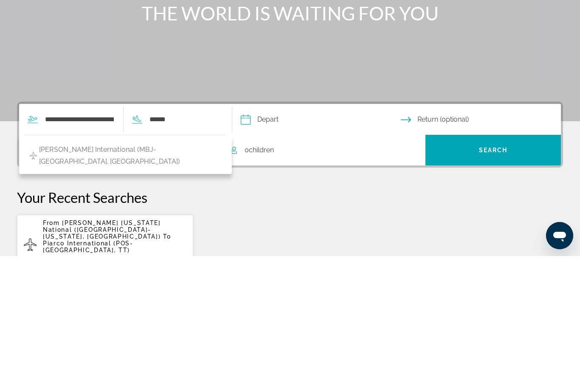
click at [158, 277] on span "Sangster International (MBJ-Montego Bay, Jamaica)" at bounding box center [130, 289] width 182 height 24
type input "**********"
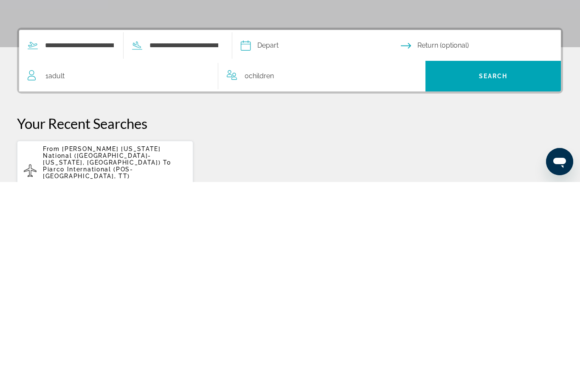
click at [297, 238] on input "Depart date" at bounding box center [321, 254] width 164 height 33
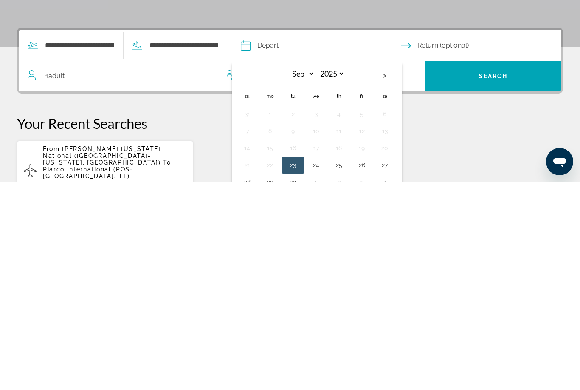
scroll to position [134, 0]
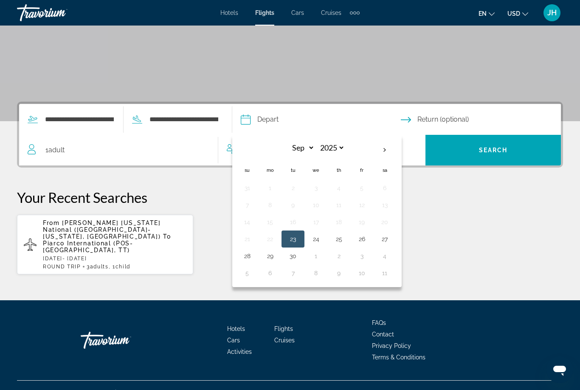
click at [396, 144] on th "Next month" at bounding box center [385, 150] width 23 height 19
click at [396, 143] on th "Next month" at bounding box center [385, 150] width 23 height 19
select select "**"
click at [323, 255] on button "26" at bounding box center [316, 256] width 14 height 12
type input "**********"
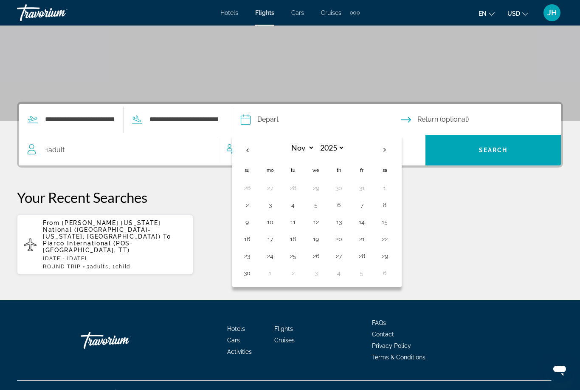
select select "**"
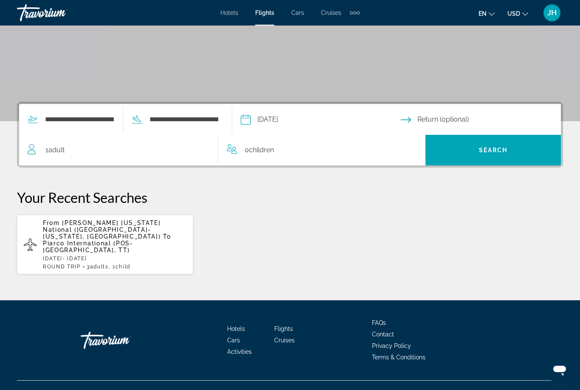
click at [439, 117] on input "Return date" at bounding box center [483, 120] width 164 height 33
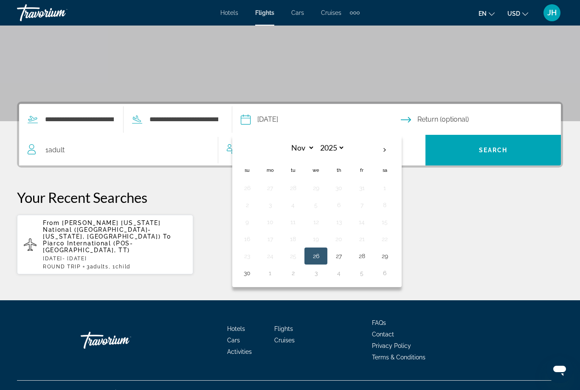
click at [254, 275] on button "30" at bounding box center [248, 273] width 14 height 12
type input "**********"
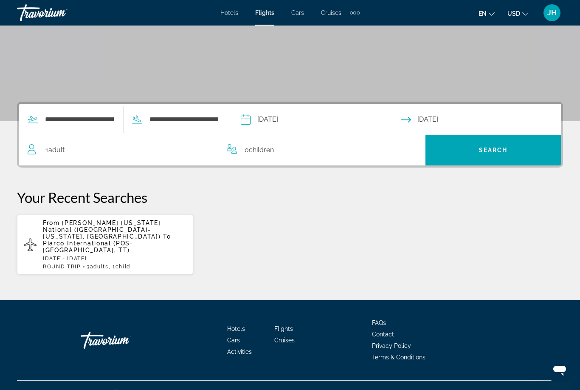
click at [93, 149] on div "1 Adult Adults" at bounding box center [123, 150] width 190 height 12
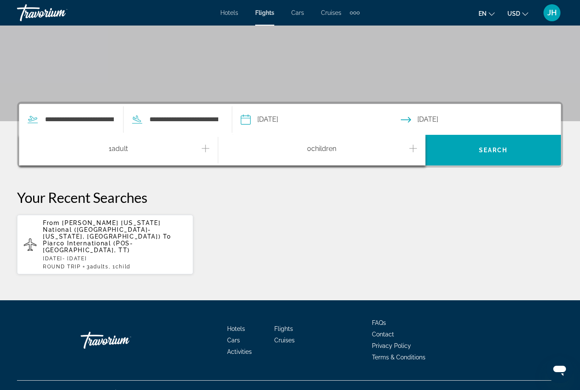
click at [205, 146] on icon "Increment adults" at bounding box center [206, 148] width 8 height 10
click at [207, 151] on icon "Increment adults" at bounding box center [206, 148] width 8 height 10
click at [414, 153] on icon "Increment children" at bounding box center [414, 148] width 8 height 10
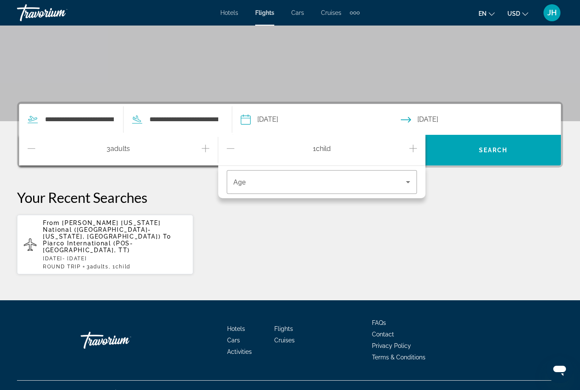
click at [308, 181] on span "Travelers: 3 adults, 1 child" at bounding box center [320, 182] width 173 height 10
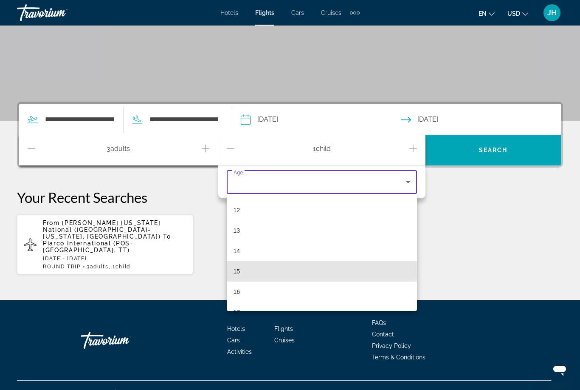
scroll to position [243, 0]
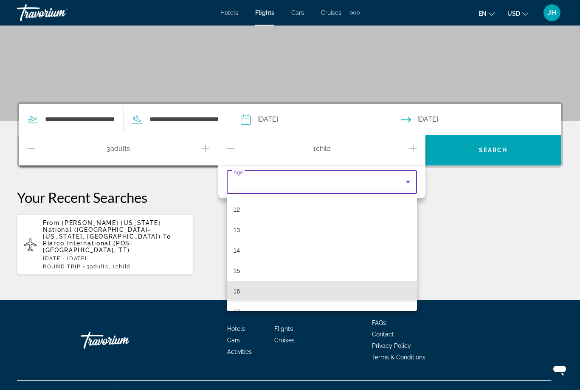
click at [239, 294] on span "16" at bounding box center [237, 291] width 7 height 10
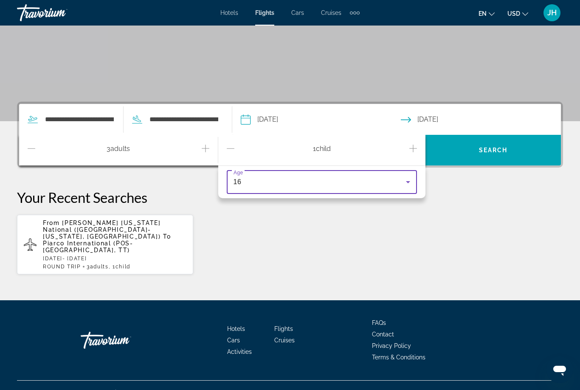
click at [466, 149] on span "Search widget" at bounding box center [494, 150] width 136 height 20
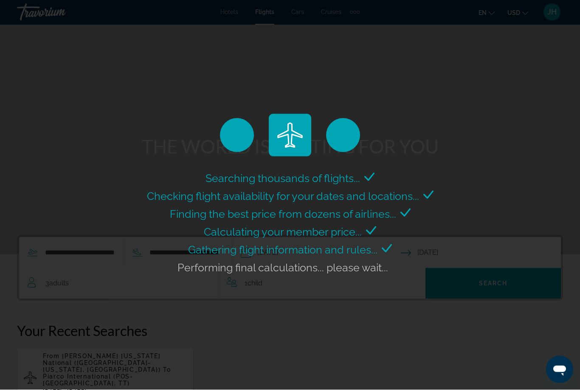
scroll to position [0, 0]
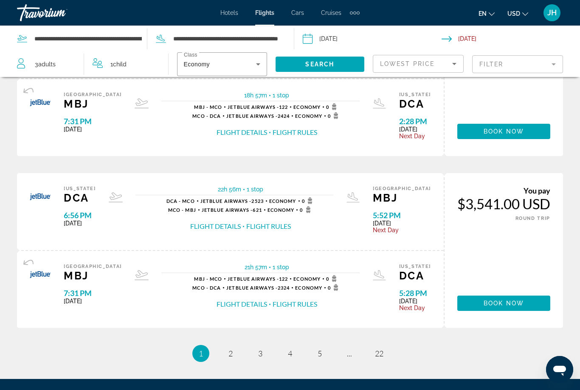
scroll to position [792, 0]
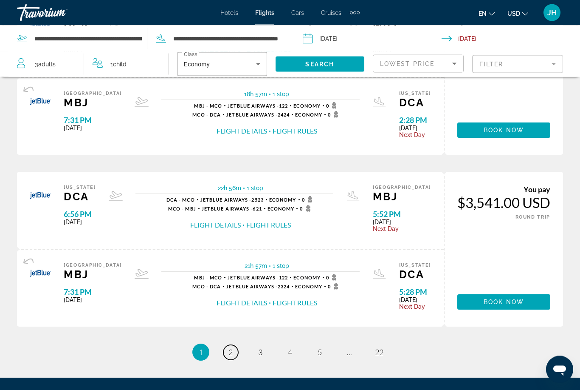
click at [236, 347] on link "page 2" at bounding box center [231, 352] width 15 height 15
